Goal: Task Accomplishment & Management: Manage account settings

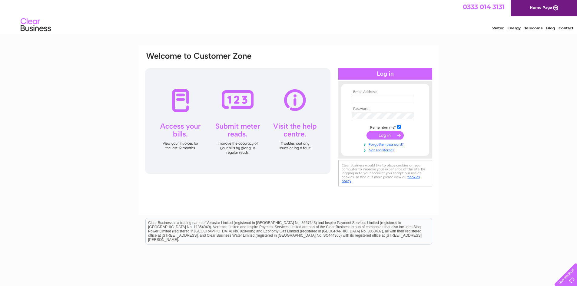
type input "louise@crown-engineering.co.uk"
click at [376, 136] on input "submit" at bounding box center [385, 135] width 37 height 8
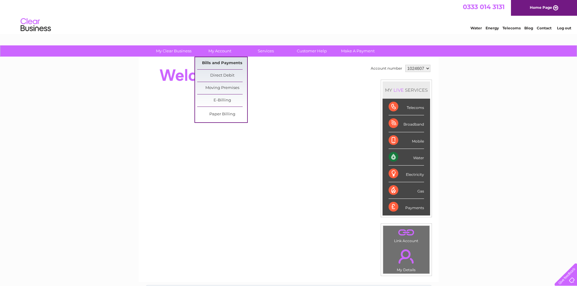
click at [221, 64] on link "Bills and Payments" at bounding box center [222, 63] width 50 height 12
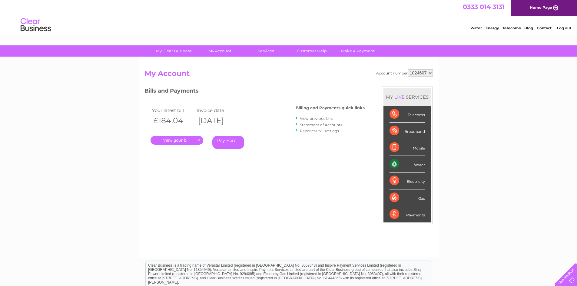
click at [184, 141] on link "." at bounding box center [177, 140] width 53 height 9
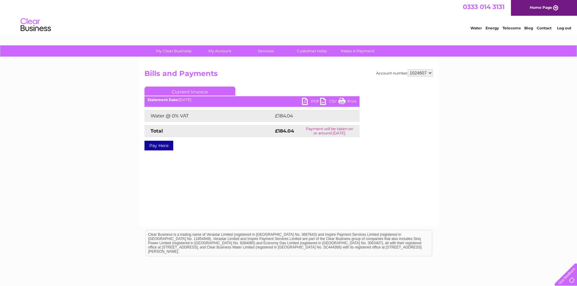
click at [304, 101] on link "PDF" at bounding box center [311, 102] width 18 height 9
click at [396, 174] on div "Account number 1024607 Bills and Payments Current Invoice PDF CSV Print £184.04" at bounding box center [289, 142] width 300 height 170
click at [569, 28] on link "Log out" at bounding box center [564, 28] width 14 height 5
